Goal: Task Accomplishment & Management: Manage account settings

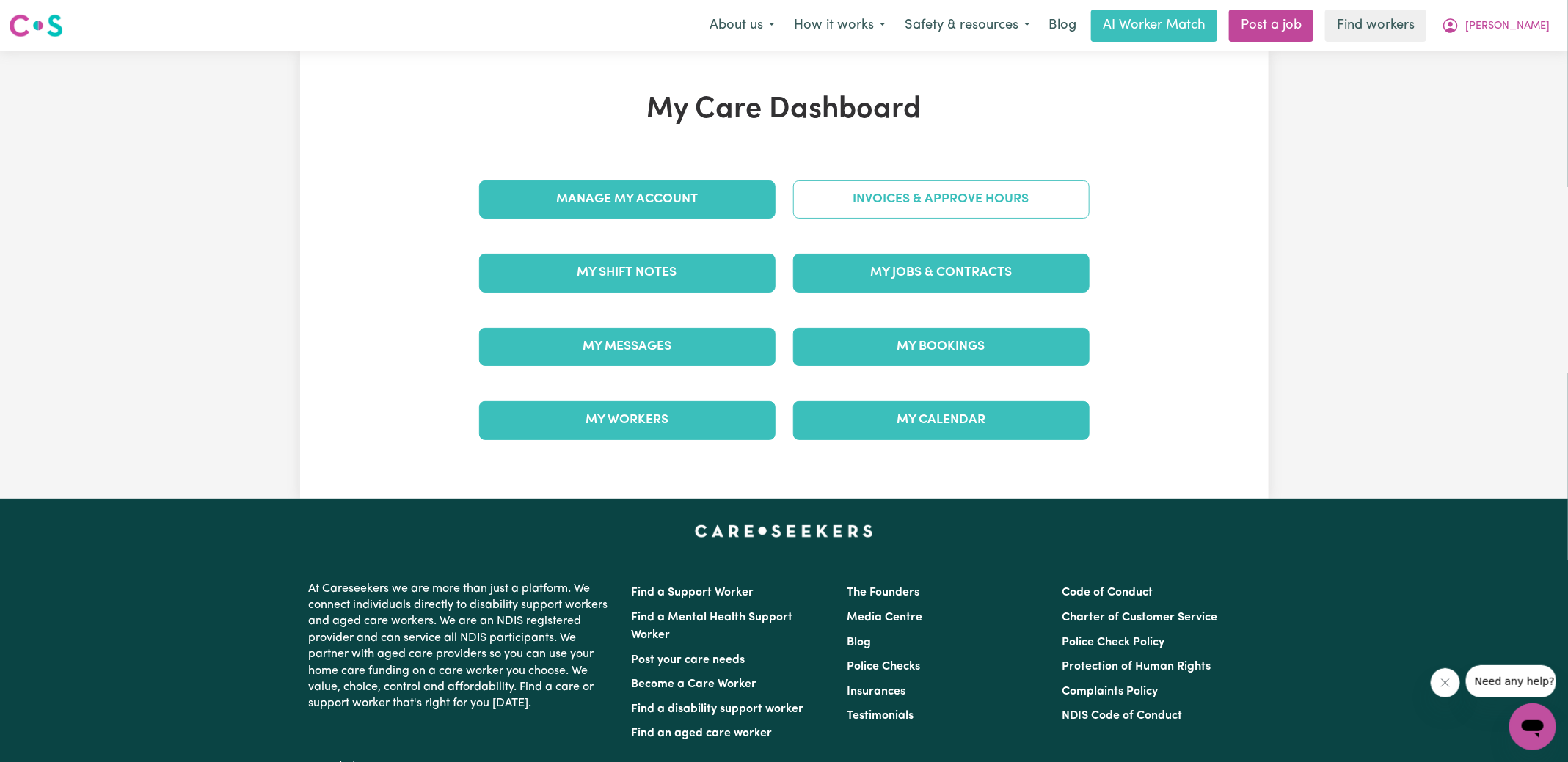
click at [817, 205] on link "Invoices & Approve Hours" at bounding box center [941, 199] width 296 height 38
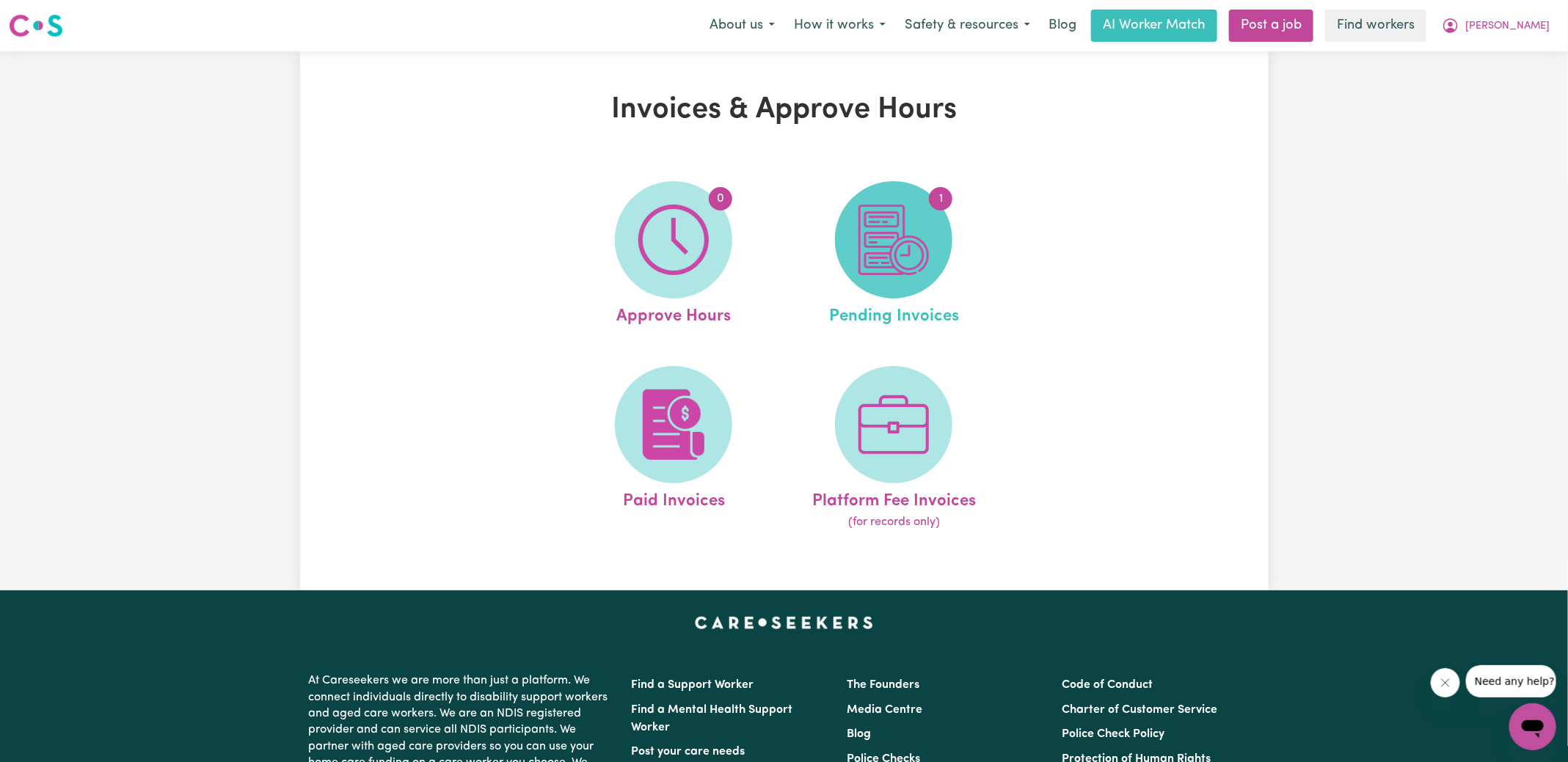
click at [881, 219] on img at bounding box center [893, 239] width 71 height 71
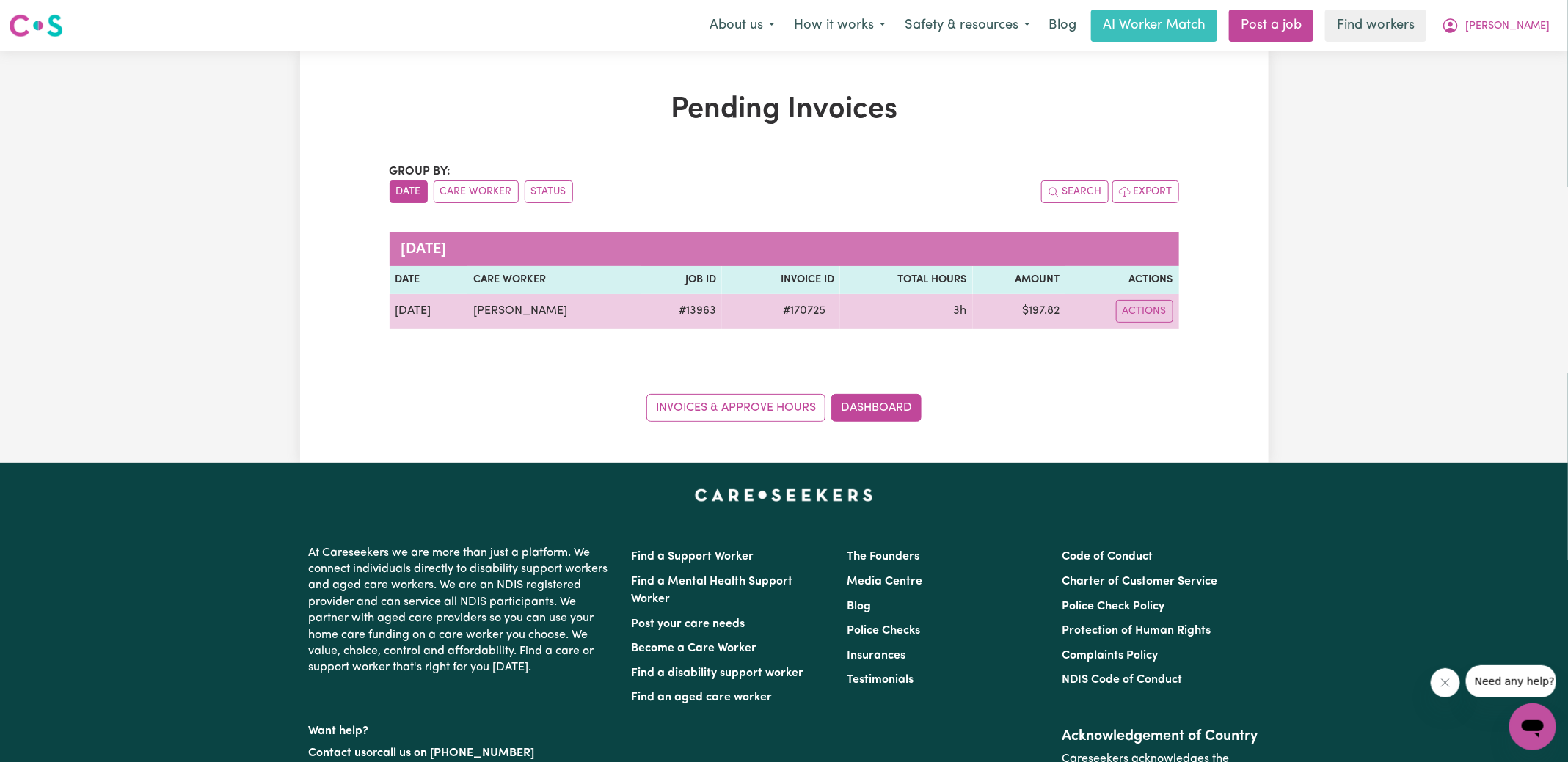
click at [794, 311] on span "# 170725" at bounding box center [804, 311] width 60 height 18
copy span "170725"
drag, startPoint x: 584, startPoint y: 319, endPoint x: 446, endPoint y: 309, distance: 138.4
click at [446, 316] on tr "[DATE] [PERSON_NAME] # 13963 # 170725 3h $ 197.82 Actions" at bounding box center [784, 311] width 789 height 35
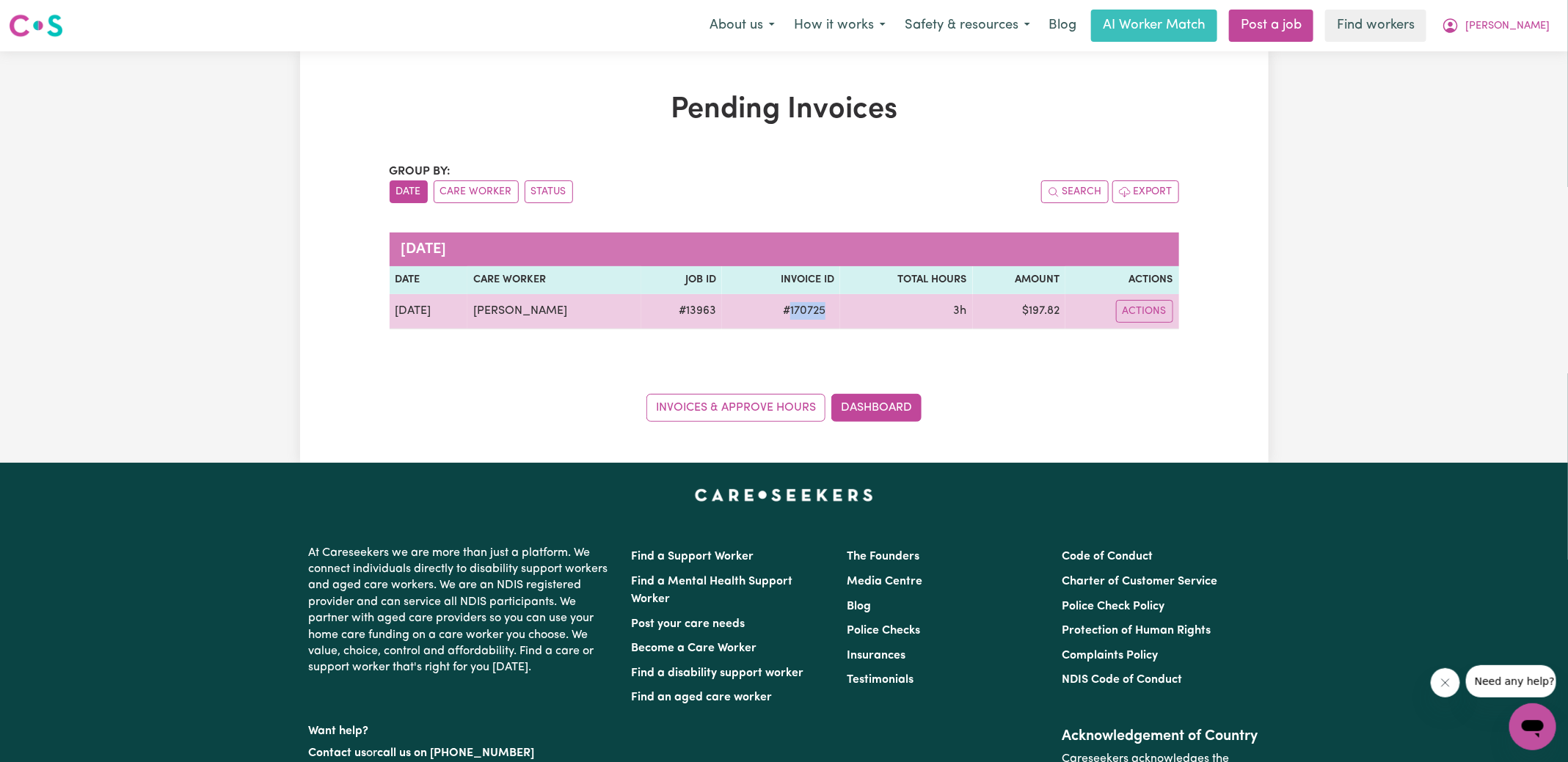
copy tr "[PERSON_NAME]"
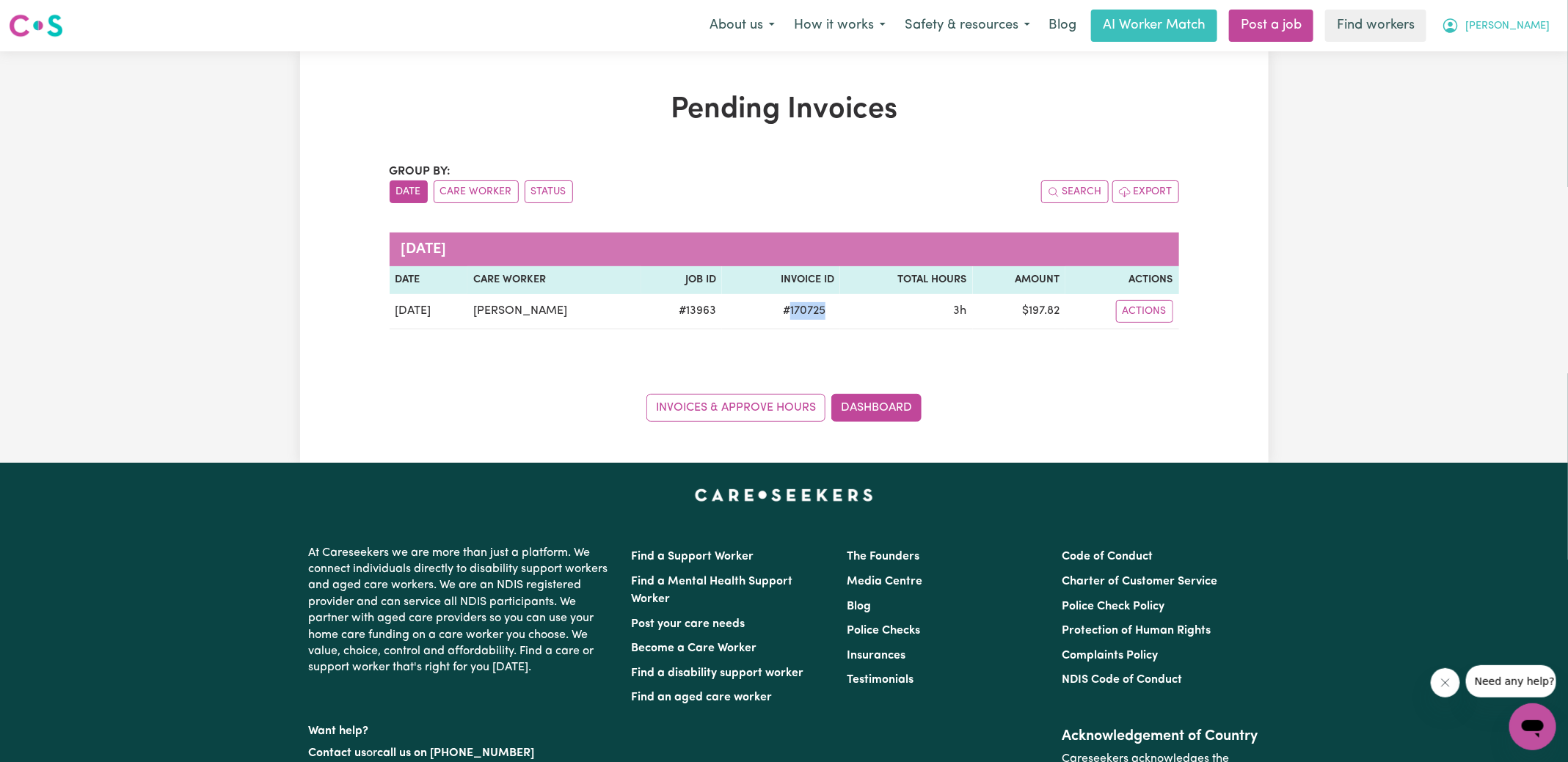
click at [1526, 26] on span "[PERSON_NAME]" at bounding box center [1507, 27] width 84 height 16
click at [1509, 83] on link "Logout" at bounding box center [1500, 84] width 116 height 28
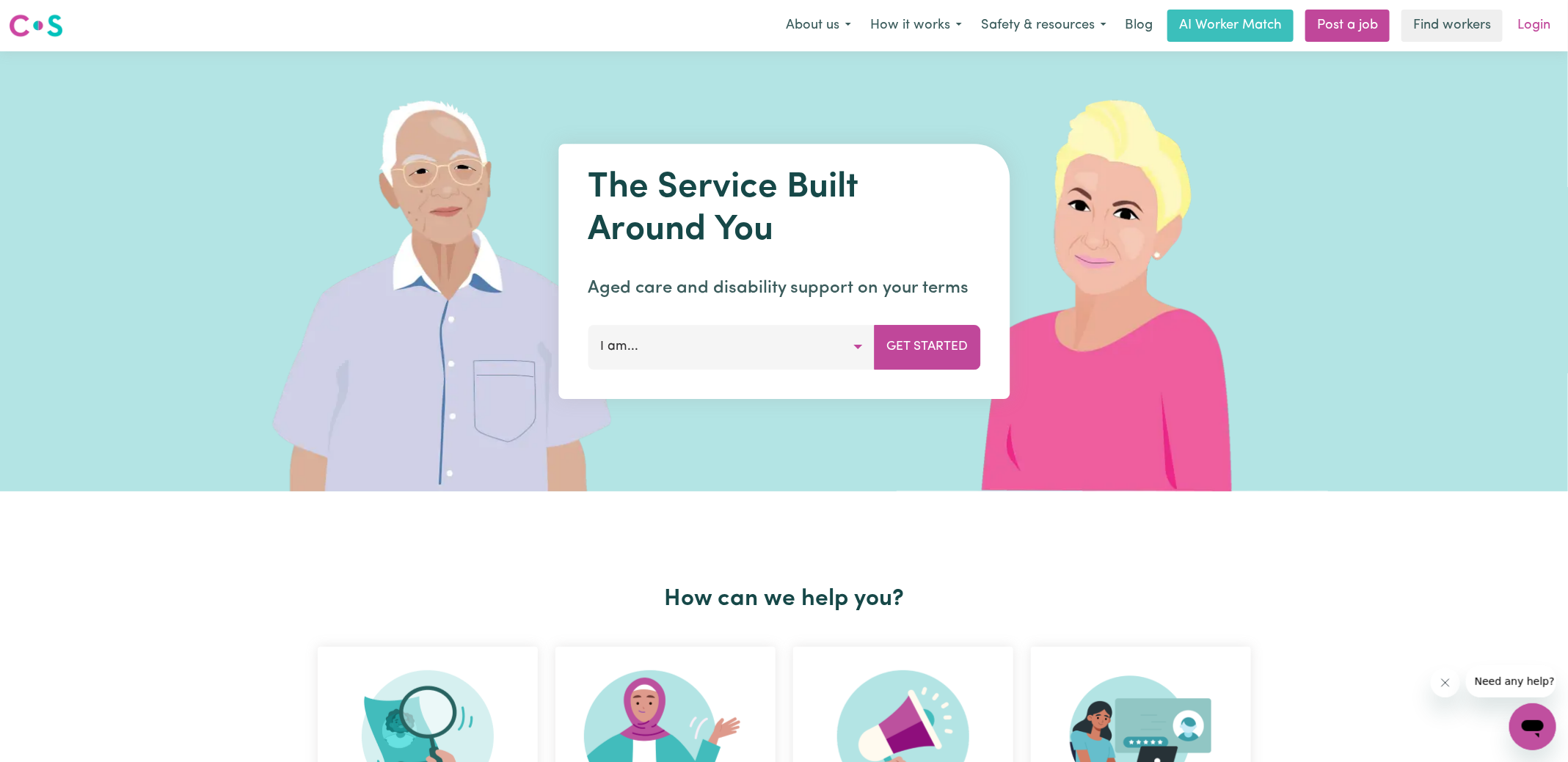
click at [1535, 26] on link "Login" at bounding box center [1534, 25] width 51 height 32
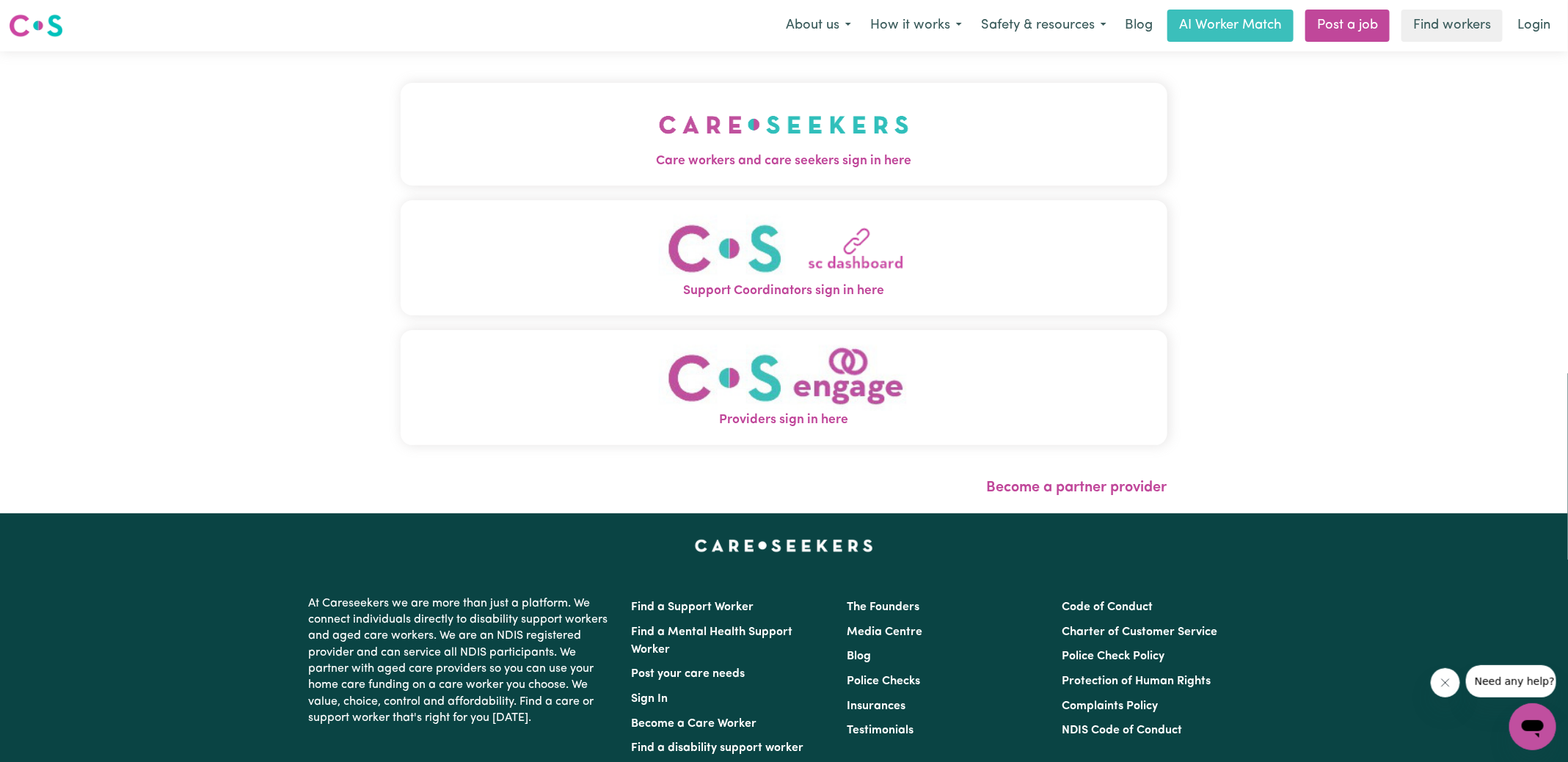
click at [561, 149] on button "Care workers and care seekers sign in here" at bounding box center [783, 134] width 767 height 103
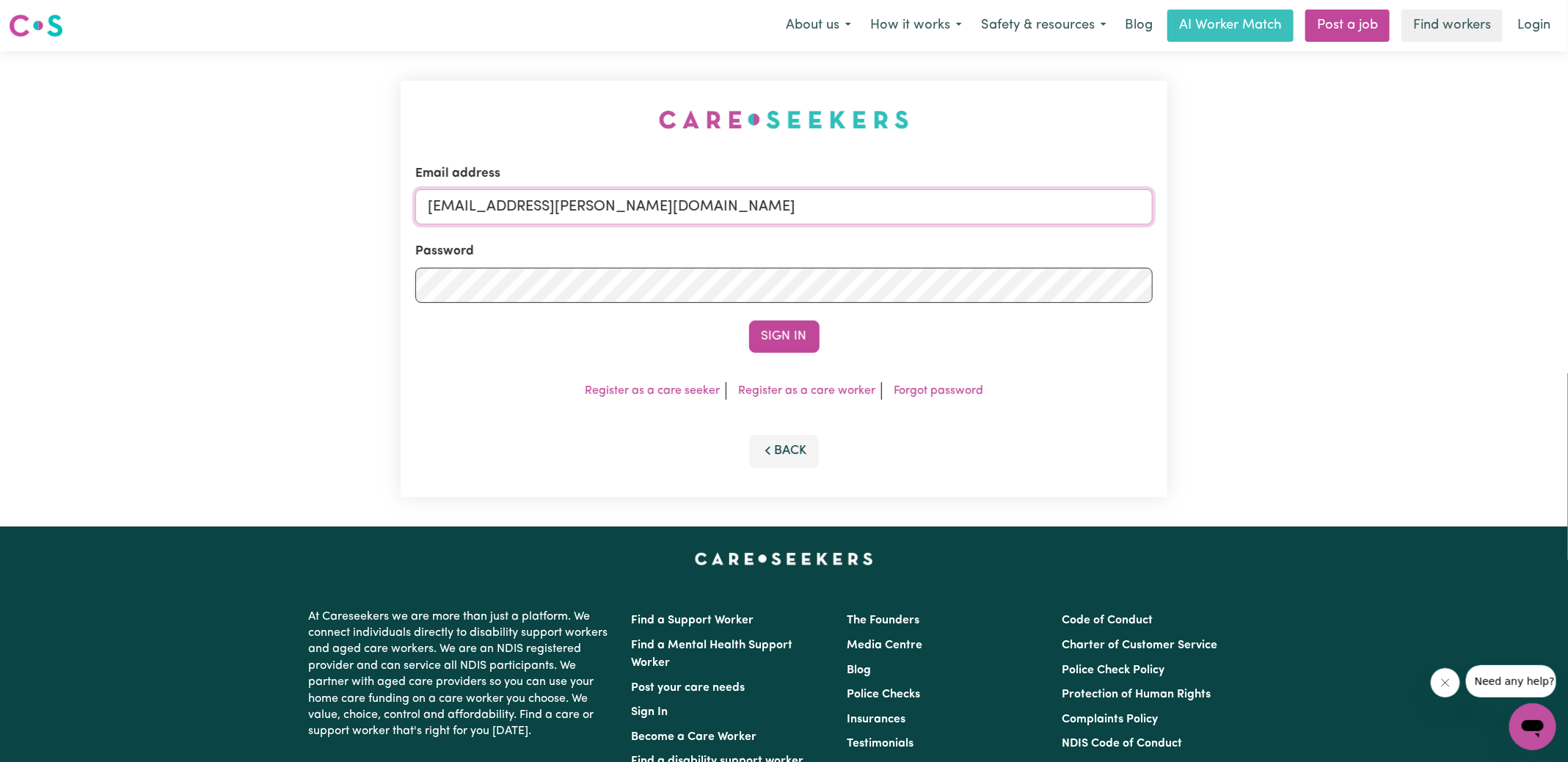
drag, startPoint x: 768, startPoint y: 208, endPoint x: 315, endPoint y: 186, distance: 453.5
click at [315, 187] on div "Email address [EMAIL_ADDRESS][DOMAIN_NAME] Password Sign In Register as a care …" at bounding box center [784, 288] width 1568 height 475
type input "[PERSON_NAME][EMAIL_ADDRESS][DOMAIN_NAME]"
click at [749, 320] on button "Sign In" at bounding box center [784, 336] width 71 height 32
